Goal: Information Seeking & Learning: Learn about a topic

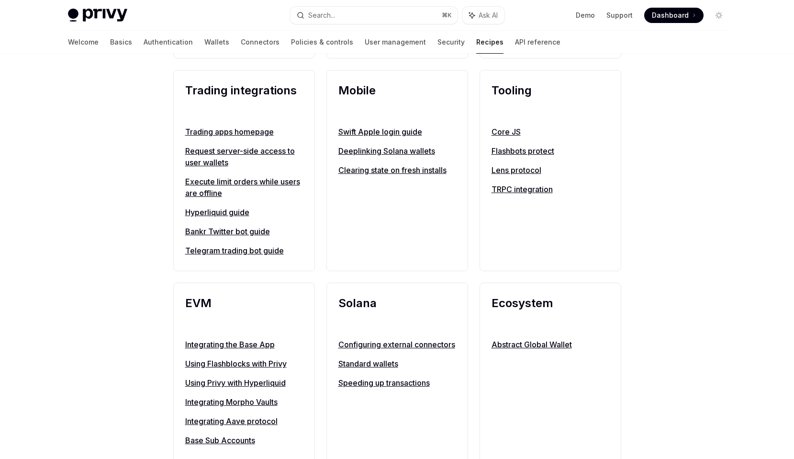
scroll to position [948, 0]
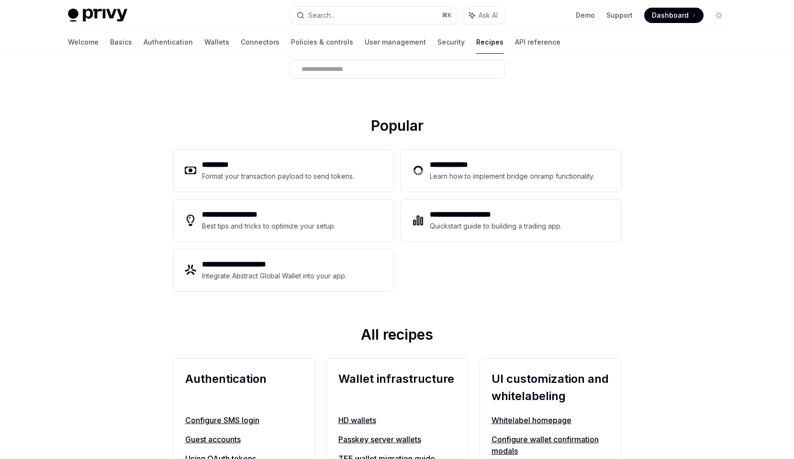
scroll to position [74, 0]
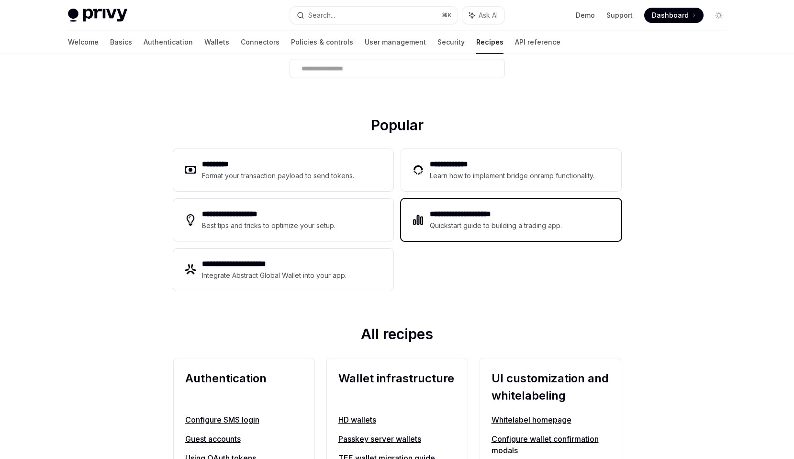
click at [545, 218] on h2 "**********" at bounding box center [496, 213] width 133 height 11
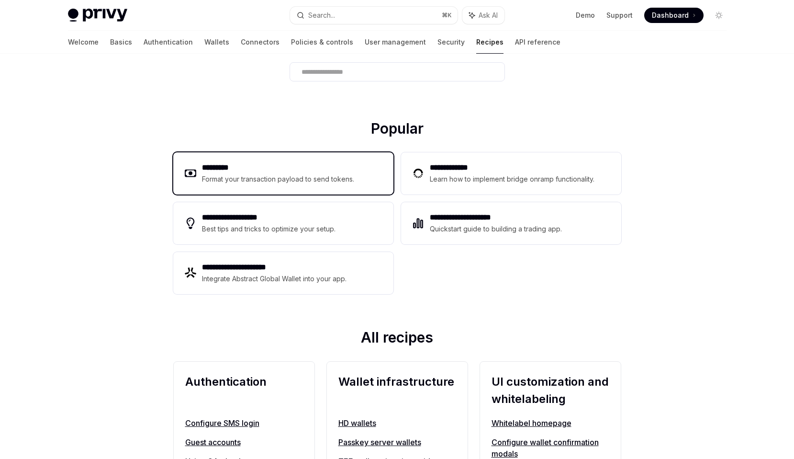
scroll to position [74, 0]
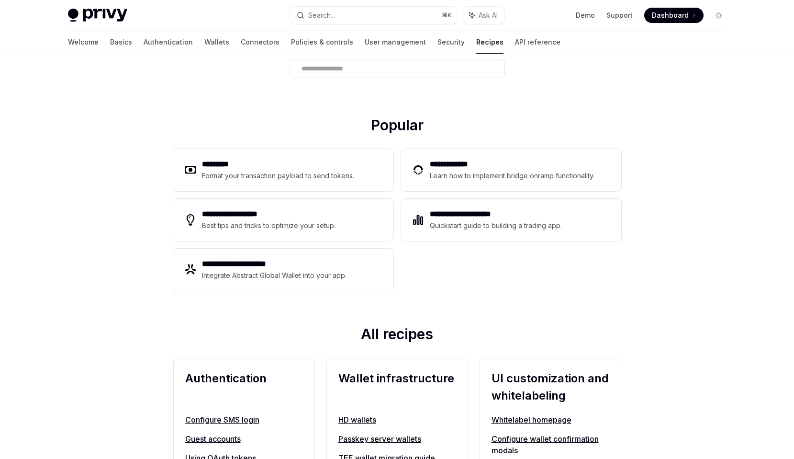
click at [357, 417] on link "HD wallets" at bounding box center [398, 419] width 118 height 11
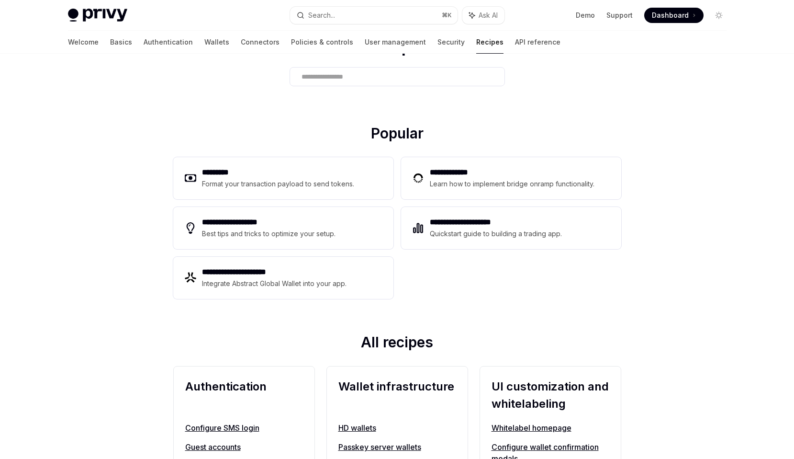
scroll to position [74, 0]
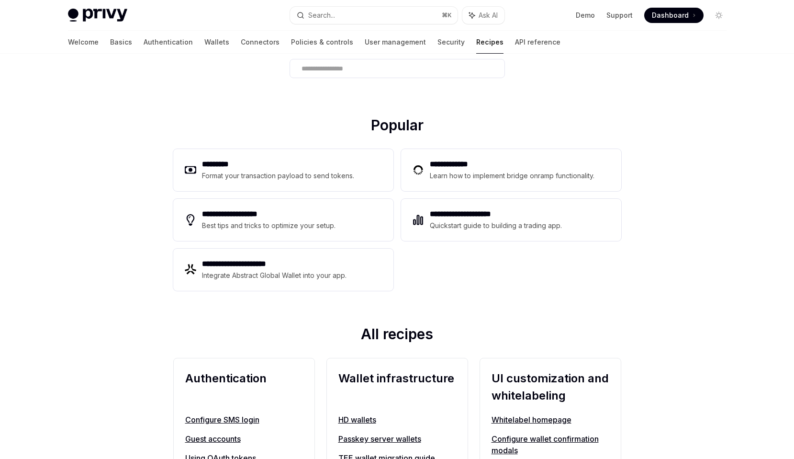
click at [355, 417] on link "HD wallets" at bounding box center [398, 419] width 118 height 11
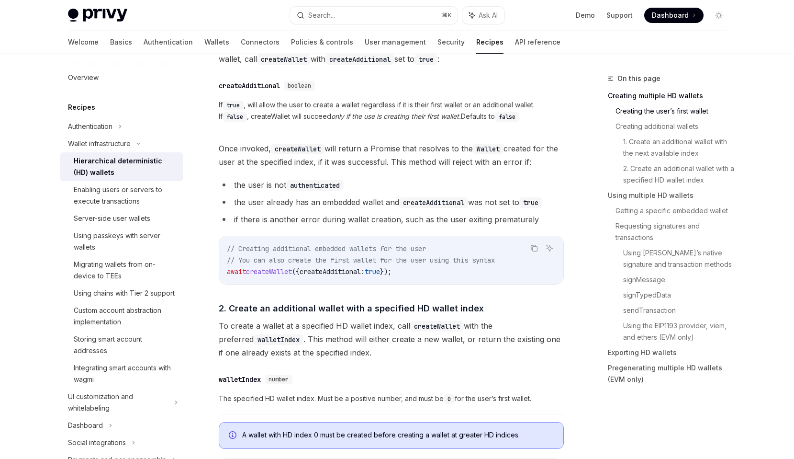
scroll to position [765, 0]
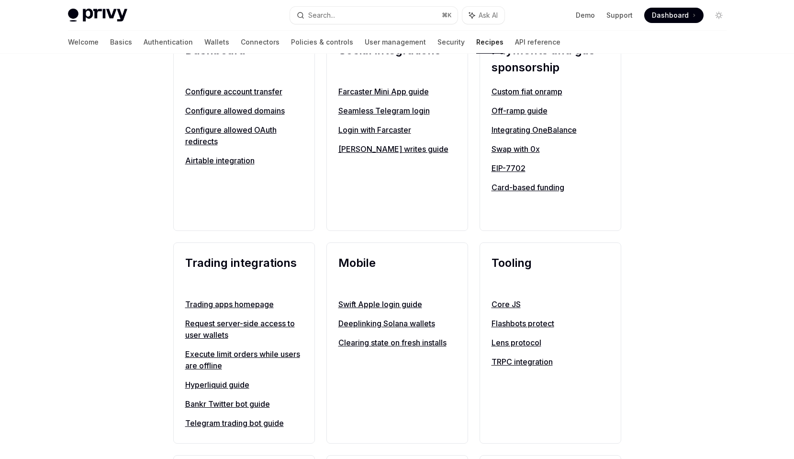
scroll to position [619, 0]
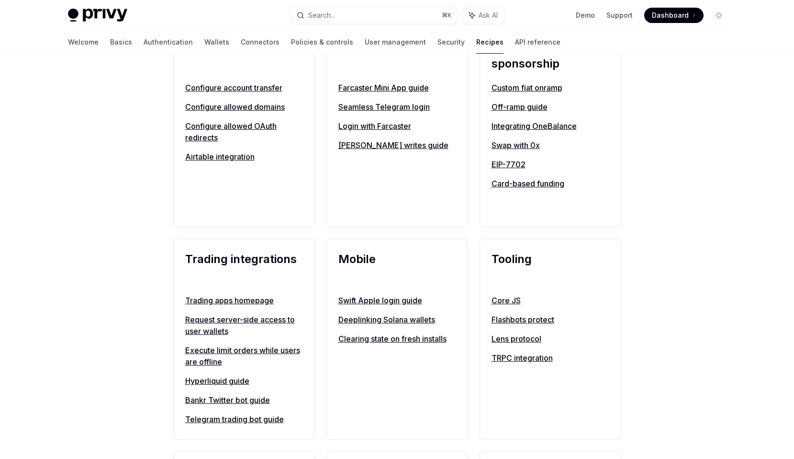
click at [407, 256] on h2 "Mobile" at bounding box center [398, 267] width 118 height 34
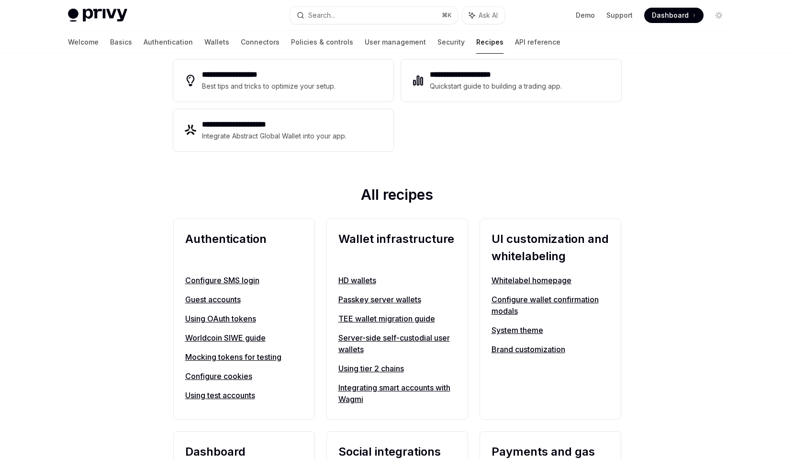
scroll to position [212, 0]
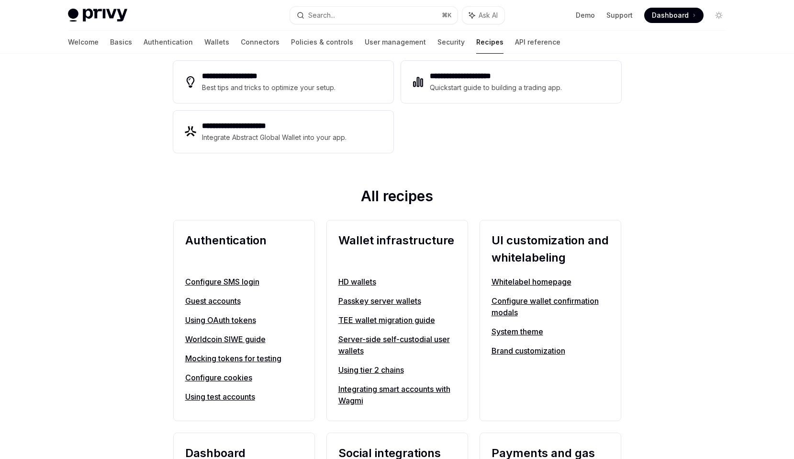
click at [227, 375] on link "Configure cookies" at bounding box center [244, 377] width 118 height 11
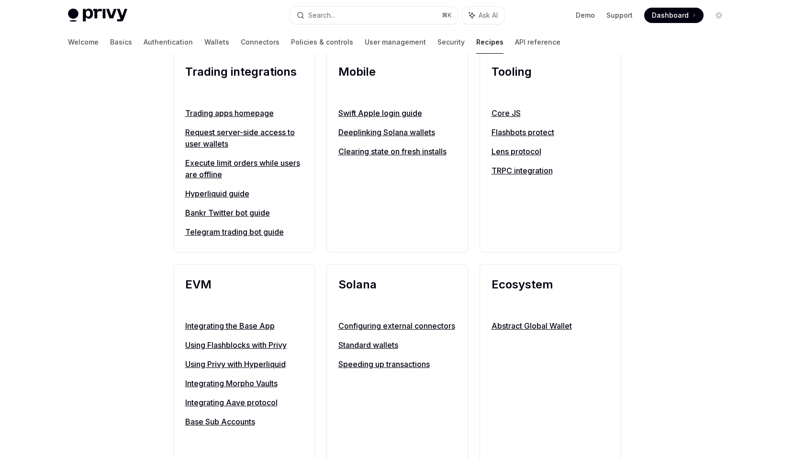
scroll to position [804, 0]
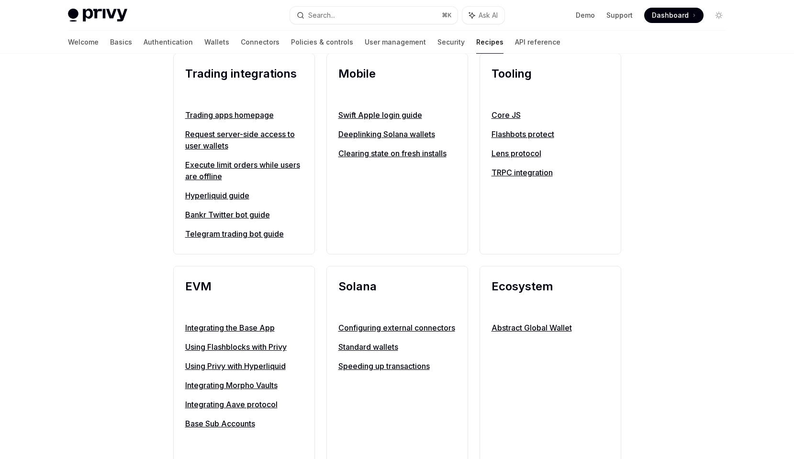
click at [277, 401] on link "Integrating Aave protocol" at bounding box center [244, 403] width 118 height 11
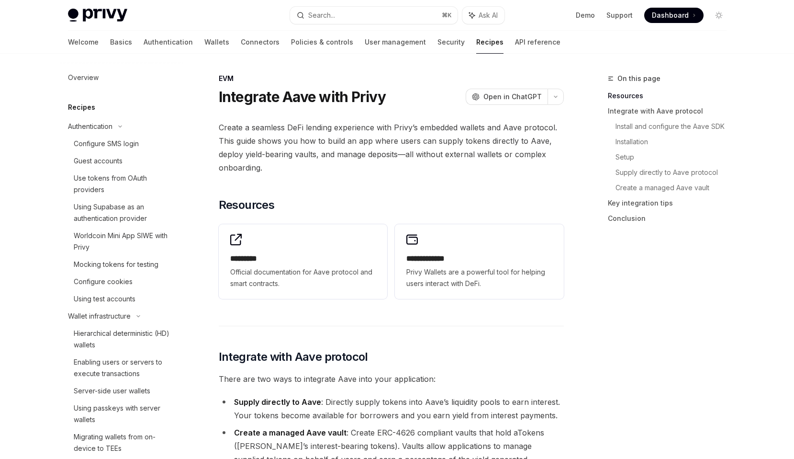
scroll to position [506, 0]
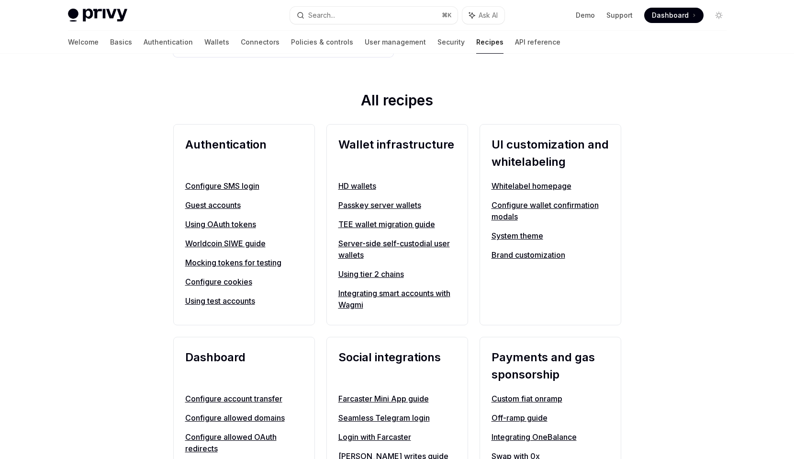
scroll to position [313, 0]
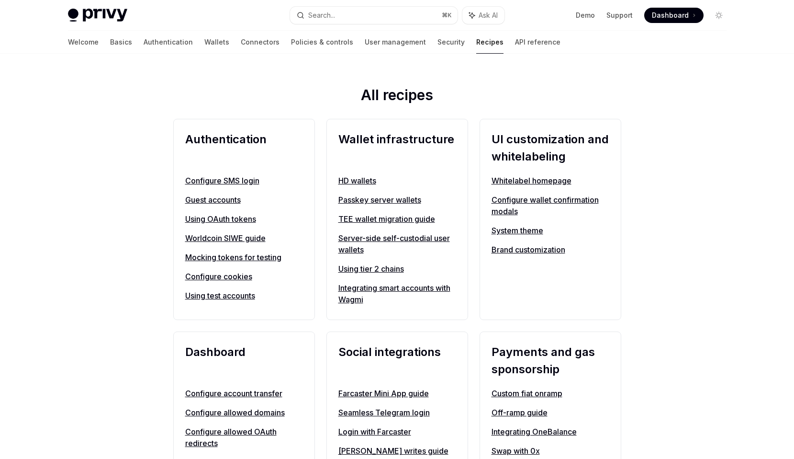
click at [197, 294] on link "Using test accounts" at bounding box center [244, 295] width 118 height 11
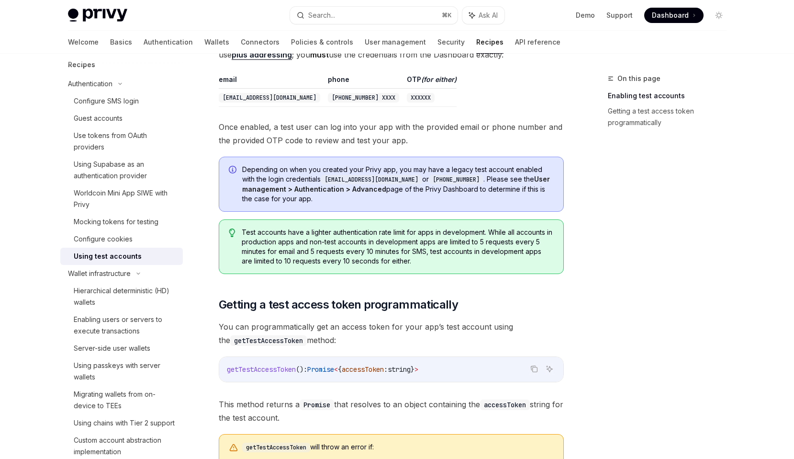
scroll to position [499, 0]
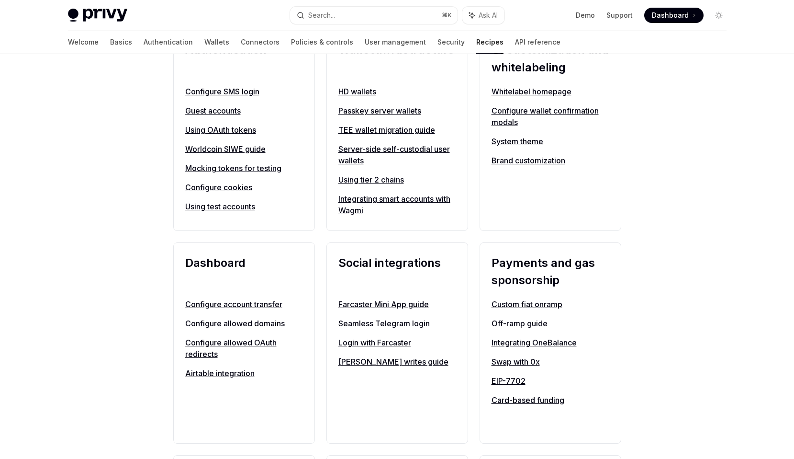
scroll to position [401, 0]
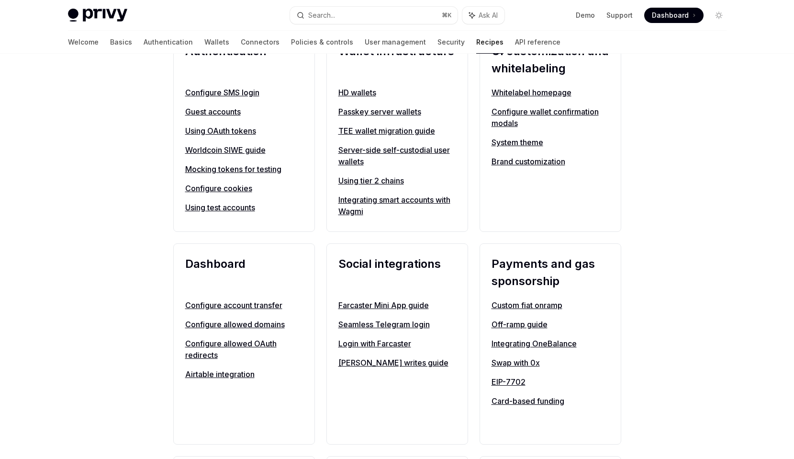
click at [537, 365] on link "Swap with 0x" at bounding box center [551, 362] width 118 height 11
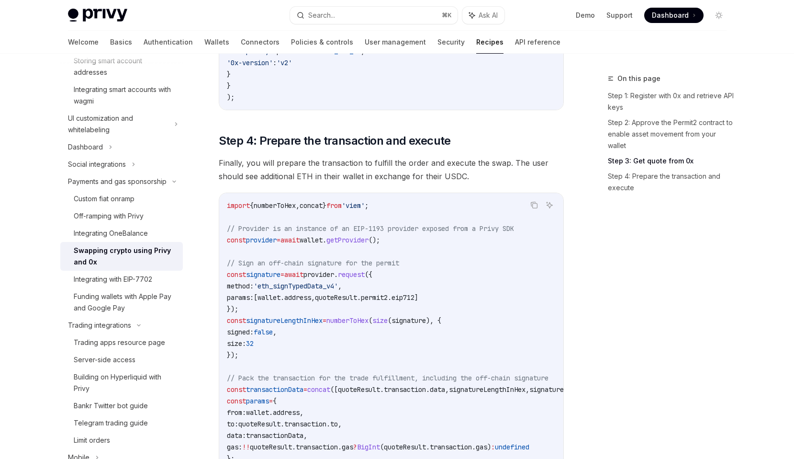
scroll to position [971, 0]
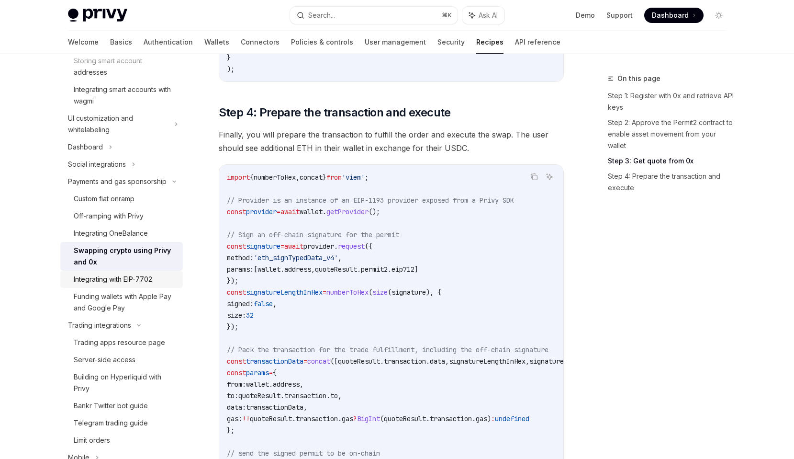
click at [103, 273] on div "Integrating with EIP-7702" at bounding box center [113, 278] width 79 height 11
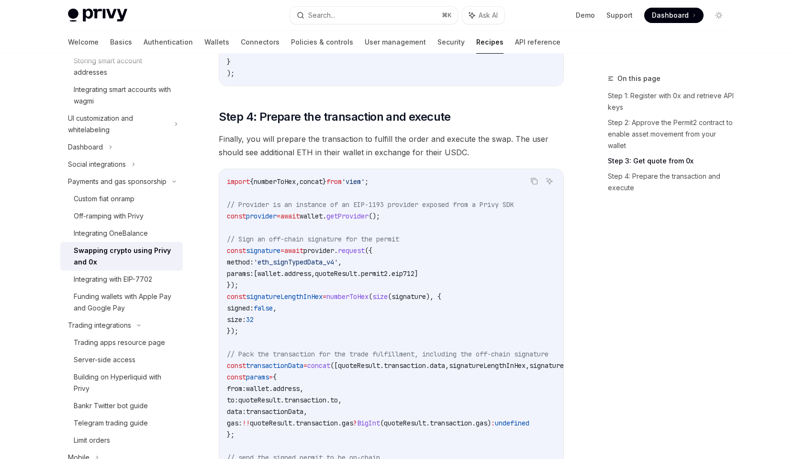
scroll to position [971, 0]
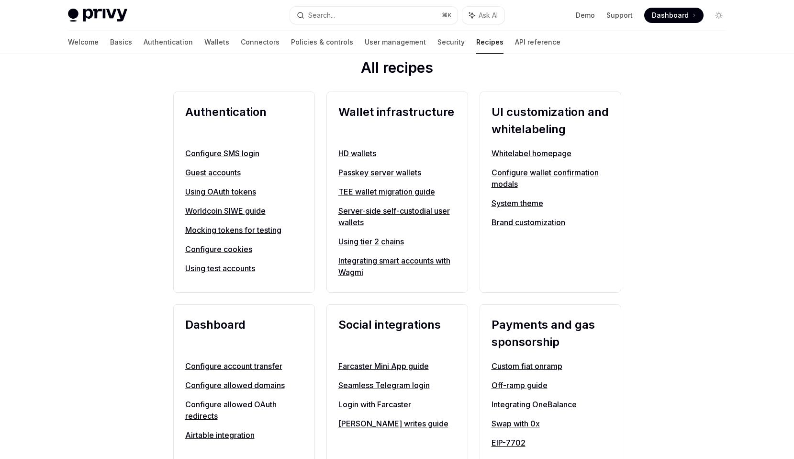
scroll to position [339, 0]
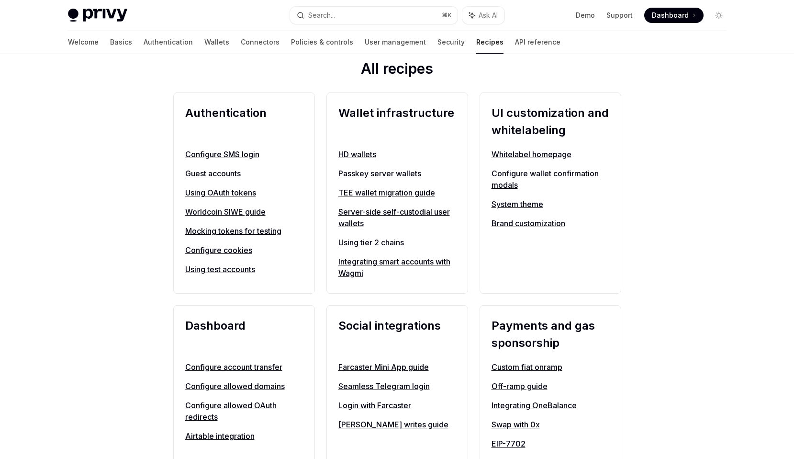
click at [383, 244] on link "Using tier 2 chains" at bounding box center [398, 242] width 118 height 11
type textarea "*"
